Goal: Transaction & Acquisition: Purchase product/service

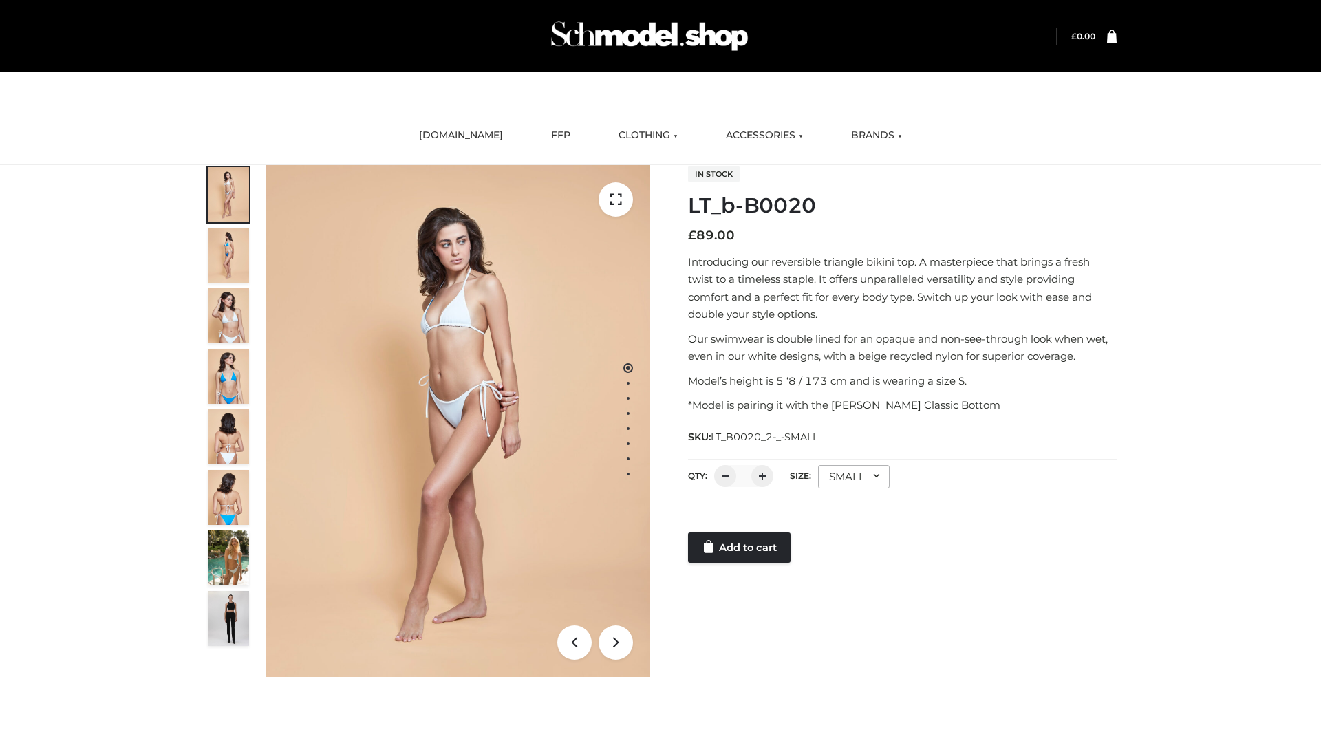
click at [740, 548] on link "Add to cart" at bounding box center [739, 547] width 102 height 30
